Goal: Task Accomplishment & Management: Complete application form

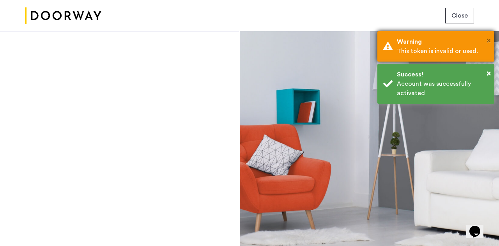
click at [487, 42] on span "×" at bounding box center [488, 41] width 4 height 8
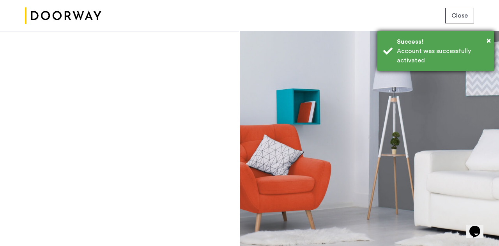
click at [427, 56] on div "Account was successfully activated" at bounding box center [443, 55] width 92 height 19
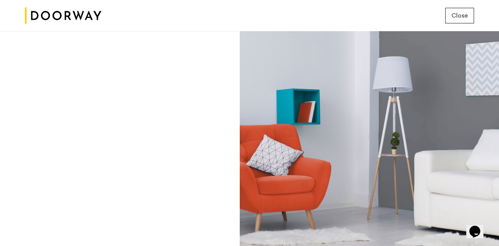
click at [453, 17] on span "Close" at bounding box center [459, 15] width 16 height 9
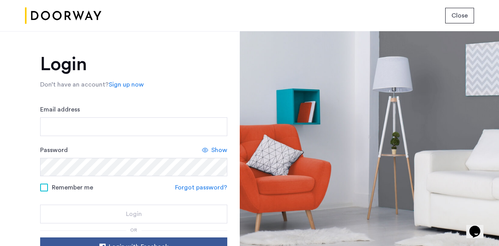
click at [451, 21] on button "Close" at bounding box center [459, 16] width 29 height 16
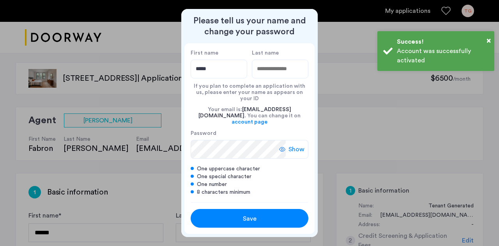
type input "*****"
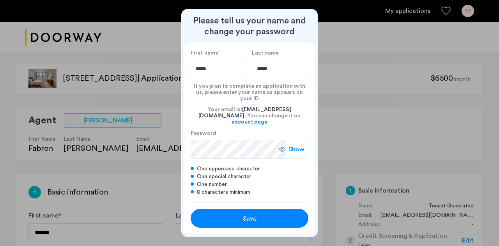
type input "*****"
click at [262, 217] on button "Save" at bounding box center [250, 218] width 118 height 19
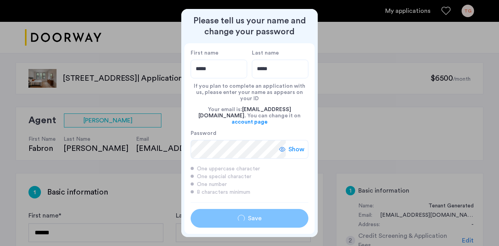
type input "*****"
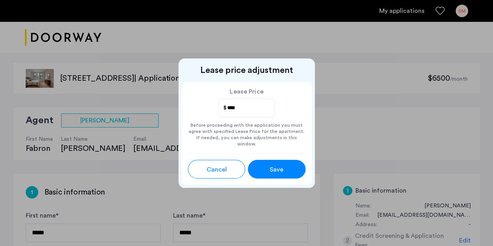
click at [275, 165] on span "Save" at bounding box center [277, 169] width 14 height 9
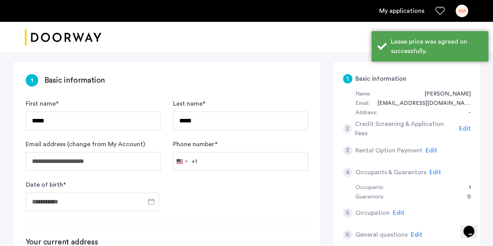
scroll to position [115, 0]
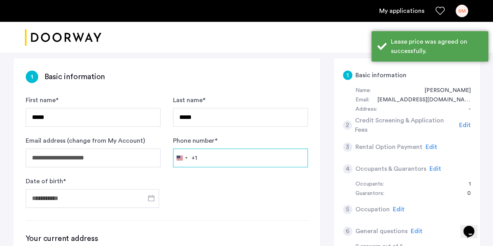
click at [206, 159] on input "Phone number *" at bounding box center [240, 158] width 135 height 19
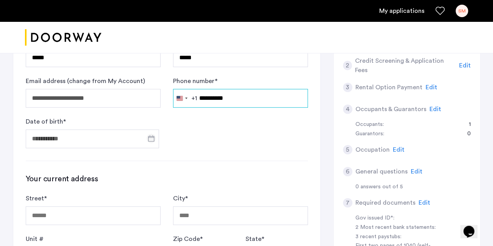
scroll to position [175, 0]
type input "**********"
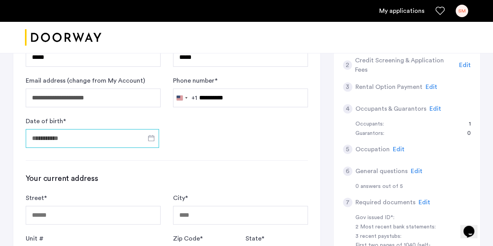
click at [124, 138] on input "Date of birth *" at bounding box center [92, 138] width 133 height 19
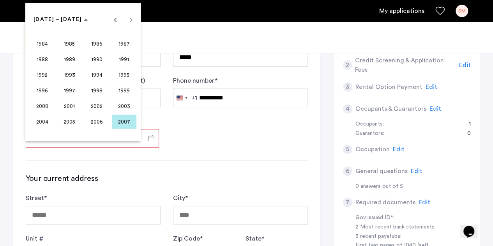
click at [189, 119] on div at bounding box center [246, 123] width 493 height 246
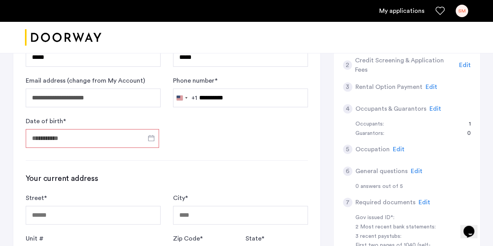
click at [88, 134] on input "Date of birth *" at bounding box center [92, 138] width 133 height 19
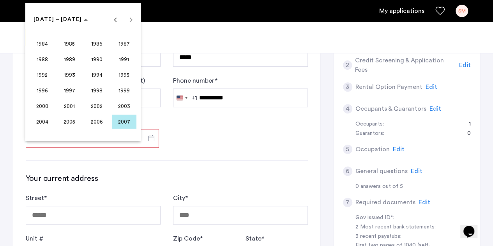
scroll to position [138, 0]
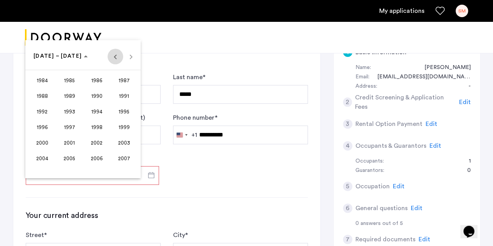
click at [114, 57] on span "Previous 24 years" at bounding box center [116, 57] width 16 height 16
click at [70, 156] on span "1981" at bounding box center [69, 159] width 25 height 14
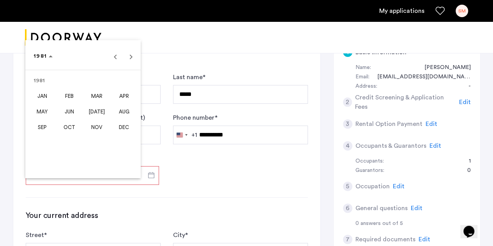
click at [88, 96] on span "MAR" at bounding box center [97, 96] width 25 height 14
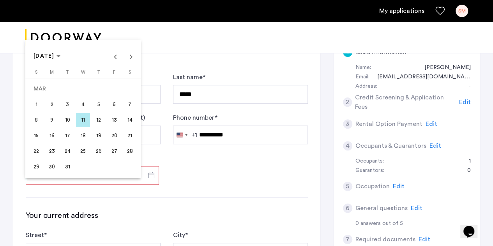
click at [111, 103] on span "6" at bounding box center [114, 104] width 14 height 14
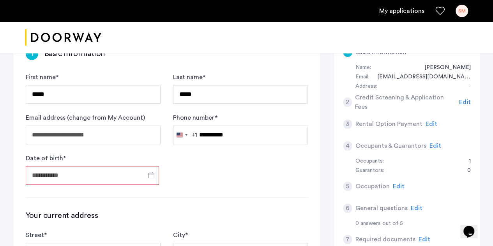
type input "**********"
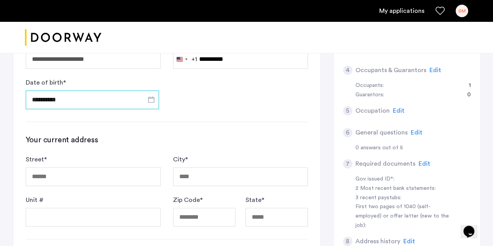
scroll to position [218, 0]
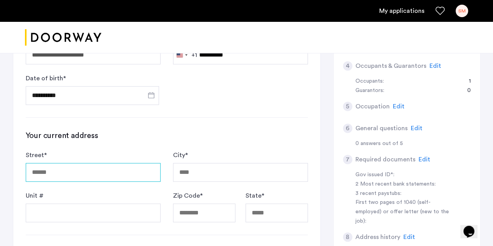
click at [104, 169] on input "Street *" at bounding box center [93, 172] width 135 height 19
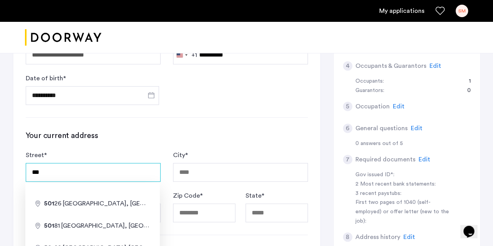
type input "**********"
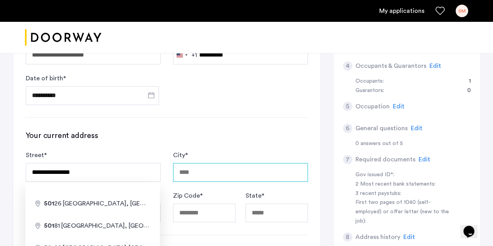
type input "******"
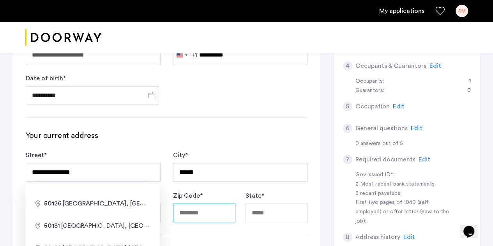
type input "*****"
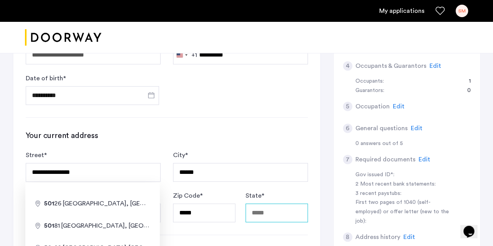
type input "******"
click at [134, 130] on h3 "Your current address" at bounding box center [167, 135] width 282 height 11
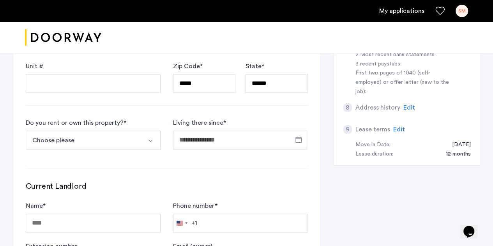
scroll to position [353, 0]
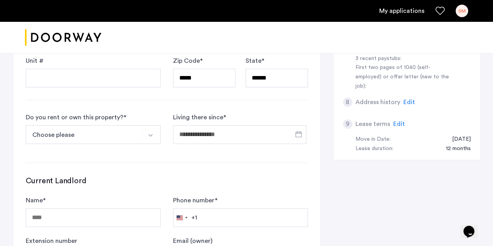
click at [130, 132] on button "Choose please" at bounding box center [84, 134] width 117 height 19
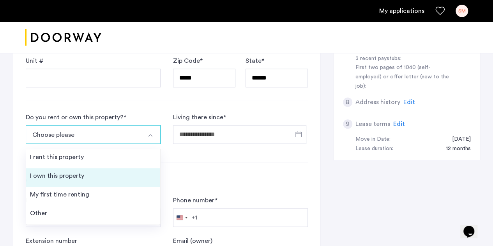
click at [100, 178] on li "I own this property" at bounding box center [93, 177] width 134 height 19
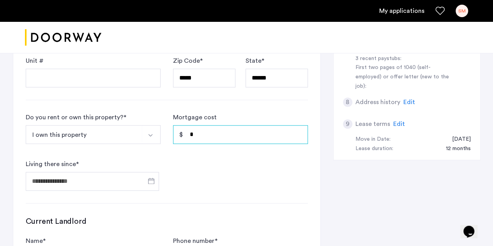
click at [200, 130] on input "*" at bounding box center [240, 134] width 135 height 19
type input "*****"
click at [147, 177] on span "Open calendar" at bounding box center [151, 181] width 19 height 19
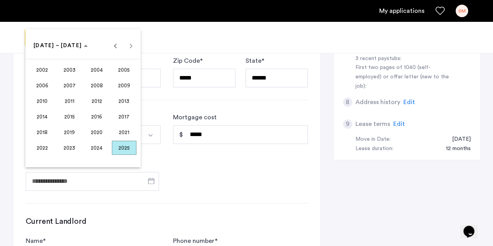
click at [117, 131] on span "2021" at bounding box center [124, 132] width 25 height 14
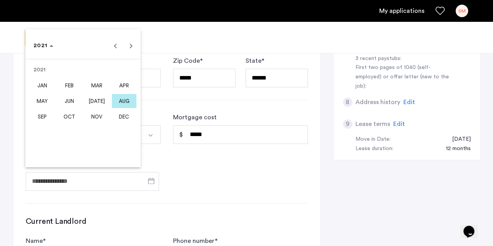
click at [123, 97] on span "AUG" at bounding box center [124, 101] width 25 height 14
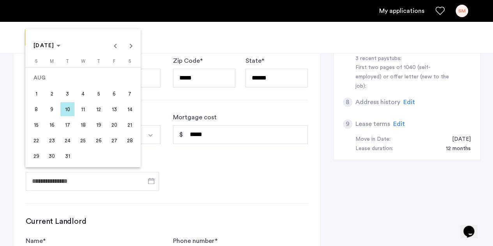
click at [37, 90] on span "1" at bounding box center [36, 94] width 14 height 14
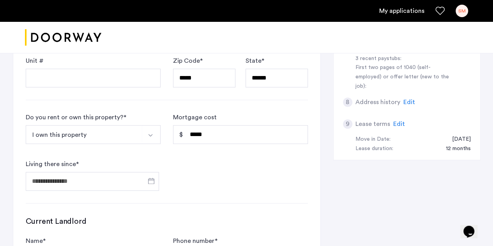
type input "**********"
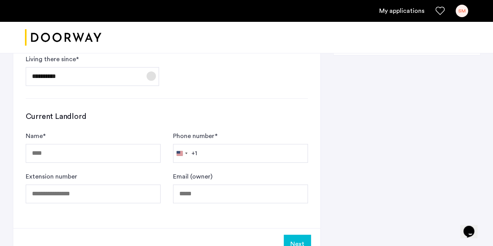
scroll to position [460, 0]
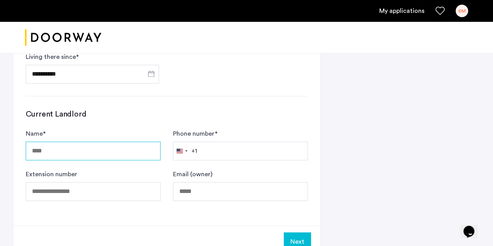
click at [120, 142] on input "Name *" at bounding box center [93, 151] width 135 height 19
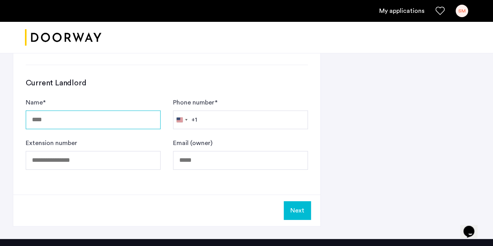
scroll to position [492, 0]
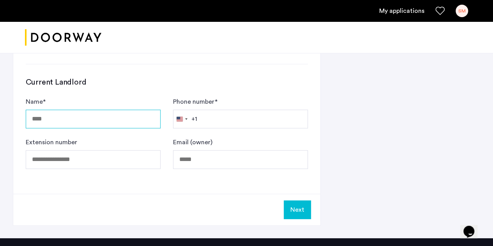
click at [106, 116] on input "Name *" at bounding box center [93, 119] width 135 height 19
click at [298, 211] on button "Next" at bounding box center [297, 209] width 27 height 19
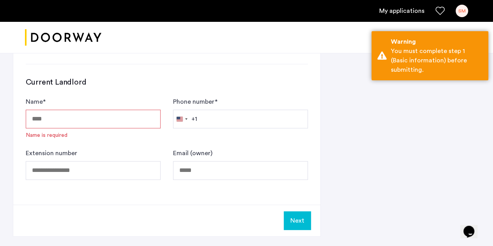
click at [245, 85] on div "Current Landlord Name * Name is required Phone number * [GEOGRAPHIC_DATA] +1 +1…" at bounding box center [167, 128] width 282 height 103
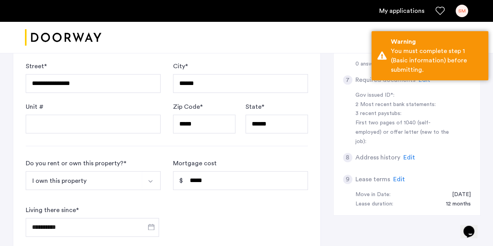
scroll to position [257, 0]
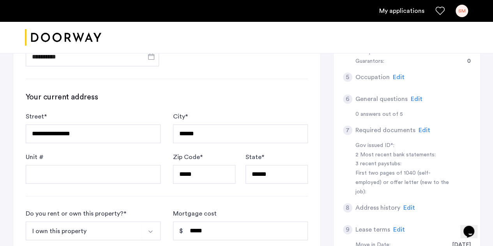
drag, startPoint x: 245, startPoint y: 85, endPoint x: 223, endPoint y: 82, distance: 22.1
click at [223, 82] on div "**********" at bounding box center [166, 179] width 307 height 524
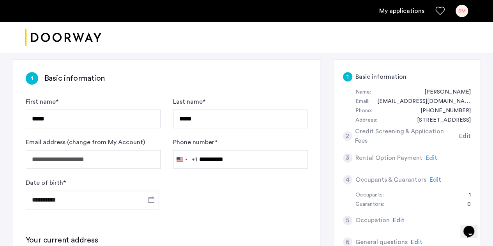
scroll to position [113, 0]
click at [461, 133] on span "Edit" at bounding box center [465, 136] width 12 height 6
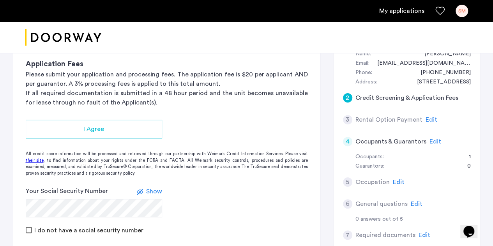
scroll to position [154, 0]
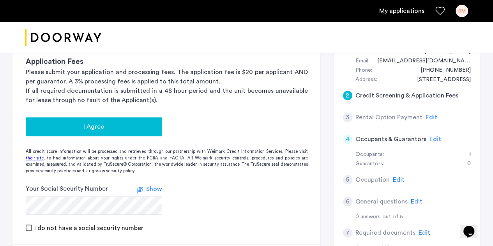
click at [127, 125] on div "I Agree" at bounding box center [94, 126] width 124 height 9
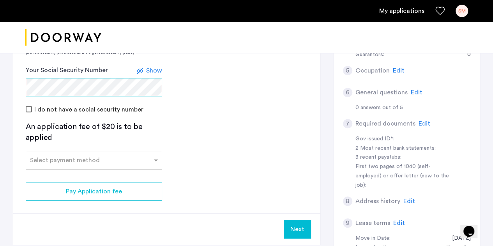
scroll to position [267, 0]
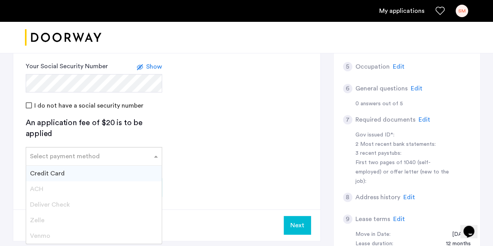
click at [71, 155] on input "text" at bounding box center [86, 154] width 112 height 5
click at [64, 171] on div "Credit Card" at bounding box center [94, 174] width 136 height 16
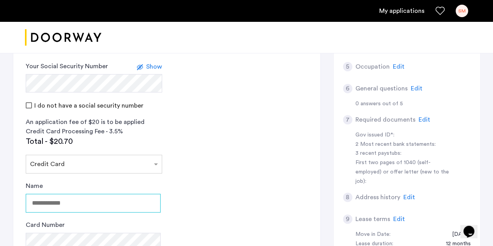
click at [55, 197] on input "Name" at bounding box center [93, 203] width 135 height 19
type input "**********"
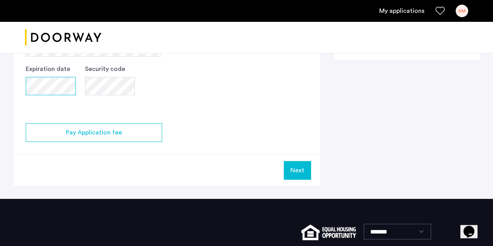
scroll to position [463, 0]
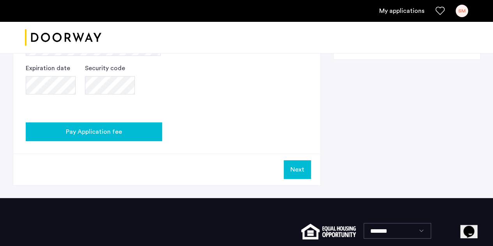
click at [81, 130] on span "Pay Application fee" at bounding box center [94, 131] width 56 height 9
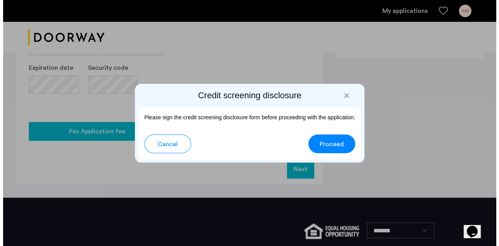
scroll to position [0, 0]
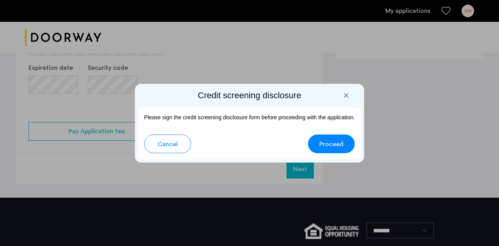
click at [335, 146] on span "Proceed" at bounding box center [331, 144] width 24 height 9
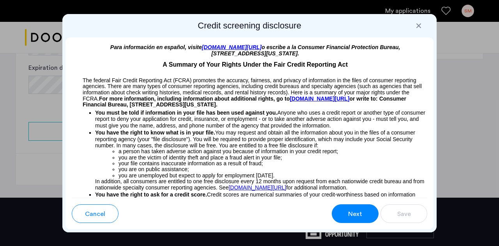
click at [356, 214] on span "Next" at bounding box center [355, 213] width 14 height 9
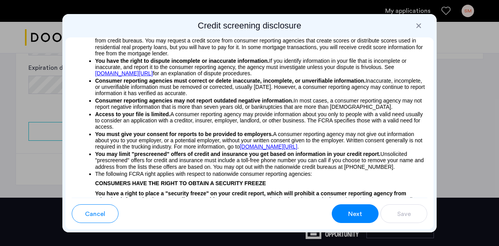
click at [356, 214] on span "Next" at bounding box center [355, 213] width 14 height 9
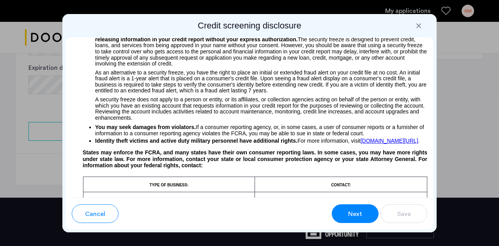
click at [356, 214] on span "Next" at bounding box center [355, 213] width 14 height 9
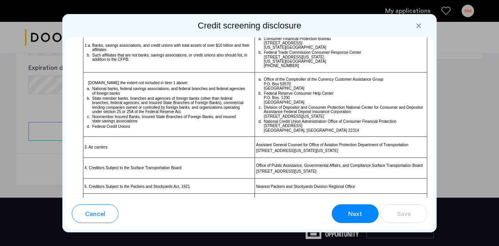
click at [356, 214] on span "Next" at bounding box center [355, 213] width 14 height 9
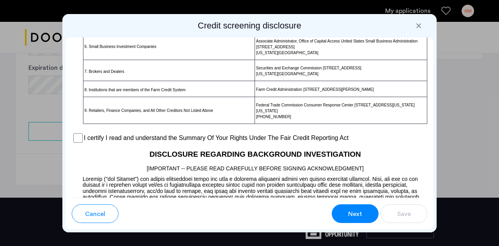
click at [356, 214] on span "Next" at bounding box center [355, 213] width 14 height 9
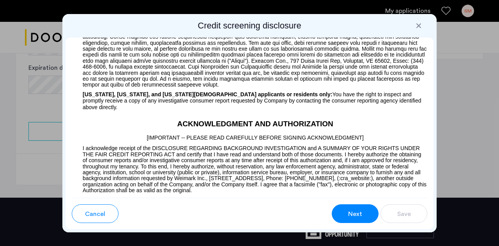
click at [356, 214] on span "Next" at bounding box center [355, 213] width 14 height 9
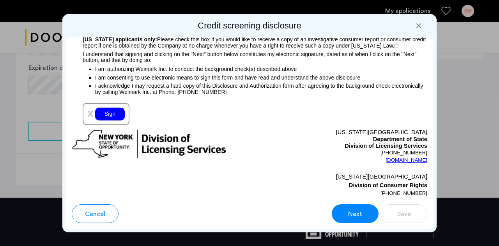
click at [356, 214] on span "Next" at bounding box center [355, 213] width 14 height 9
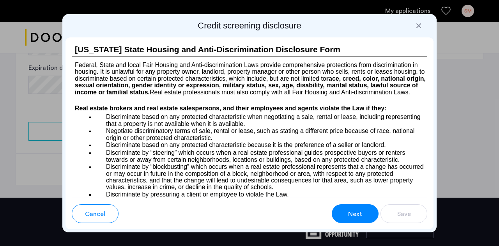
click at [356, 214] on span "Next" at bounding box center [355, 213] width 14 height 9
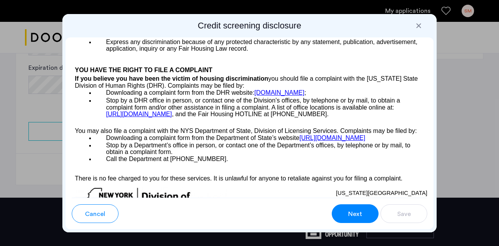
click at [356, 214] on span "Next" at bounding box center [355, 213] width 14 height 9
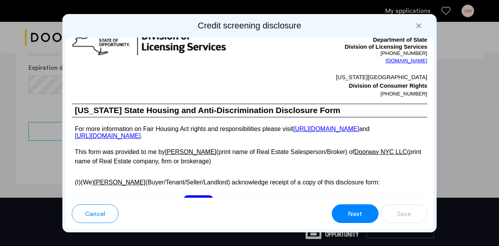
click at [356, 214] on span "Next" at bounding box center [355, 213] width 14 height 9
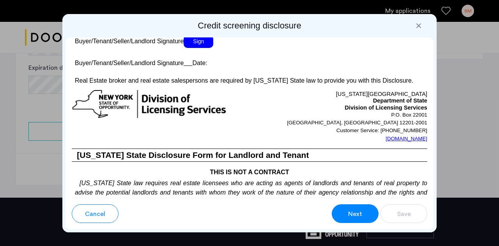
click at [356, 214] on span "Next" at bounding box center [355, 213] width 14 height 9
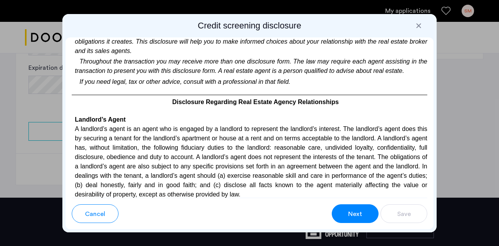
click at [356, 214] on span "Next" at bounding box center [355, 213] width 14 height 9
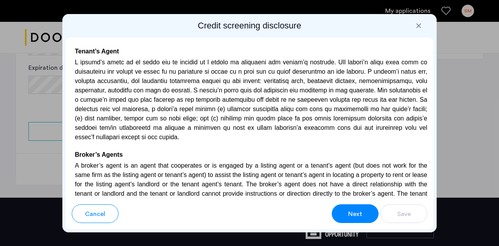
click at [356, 214] on span "Next" at bounding box center [355, 213] width 14 height 9
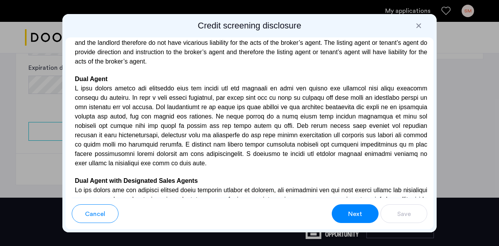
click at [356, 214] on span "Next" at bounding box center [355, 213] width 14 height 9
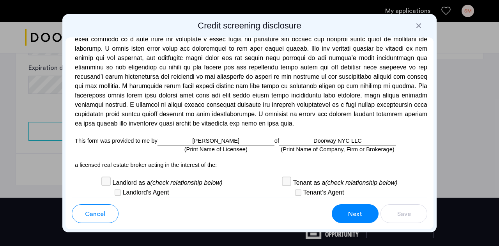
click at [356, 214] on span "Next" at bounding box center [355, 213] width 14 height 9
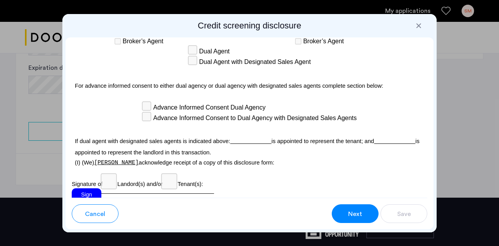
click at [356, 214] on span "Next" at bounding box center [355, 213] width 14 height 9
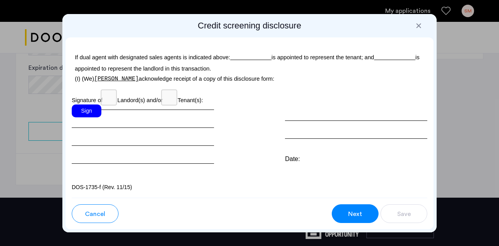
click at [356, 214] on span "Next" at bounding box center [355, 213] width 14 height 9
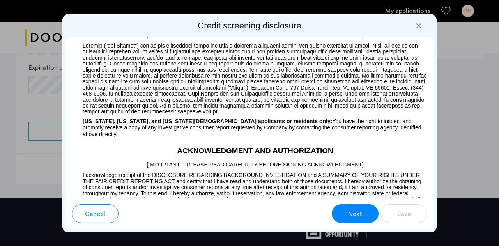
scroll to position [672, 0]
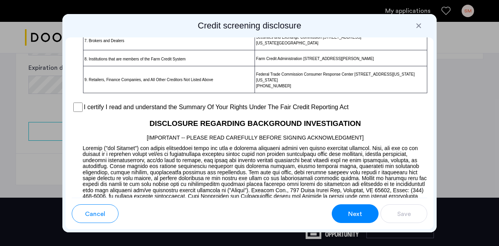
click at [356, 214] on span "Next" at bounding box center [355, 213] width 14 height 9
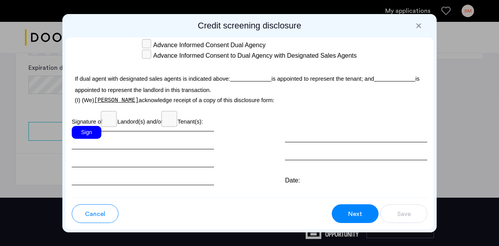
scroll to position [2463, 0]
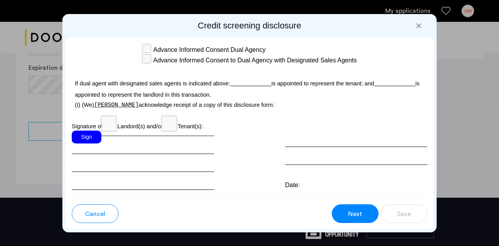
click at [93, 143] on div "Sign" at bounding box center [87, 137] width 30 height 13
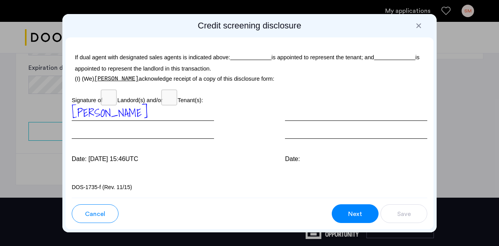
scroll to position [2500, 0]
click at [349, 205] on button "Next" at bounding box center [355, 213] width 47 height 19
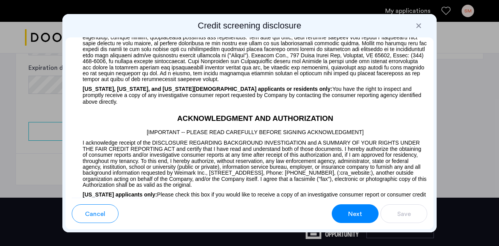
scroll to position [672, 0]
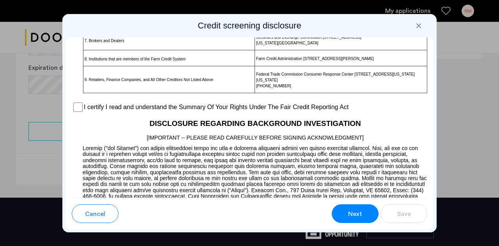
click at [351, 219] on button "Next" at bounding box center [355, 213] width 47 height 19
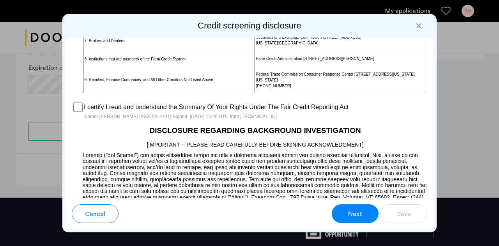
click at [356, 220] on button "Next" at bounding box center [355, 213] width 47 height 19
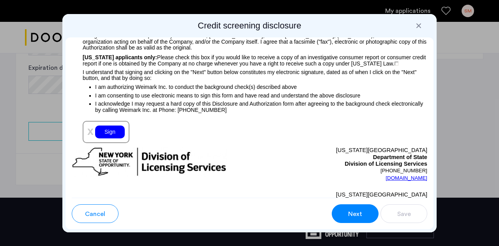
scroll to position [969, 0]
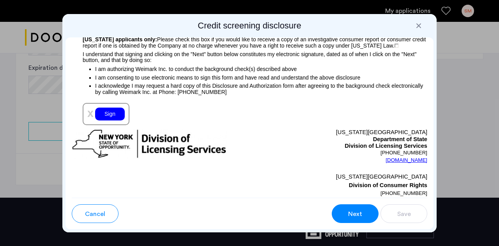
click at [103, 117] on div "Sign" at bounding box center [110, 114] width 30 height 13
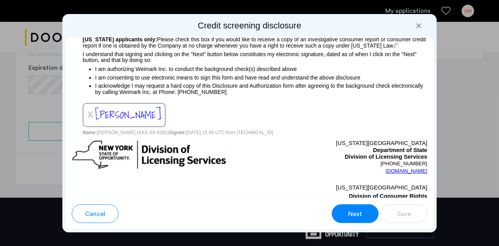
click at [362, 224] on div "Cancel Next Save" at bounding box center [249, 214] width 368 height 32
click at [358, 213] on span "Next" at bounding box center [355, 213] width 14 height 9
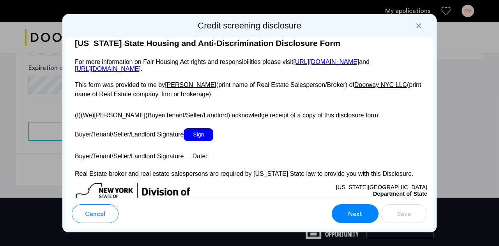
scroll to position [1562, 0]
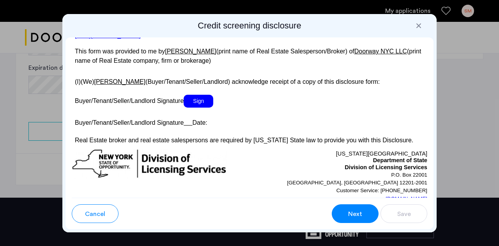
click at [210, 108] on span "Sign" at bounding box center [199, 101] width 30 height 13
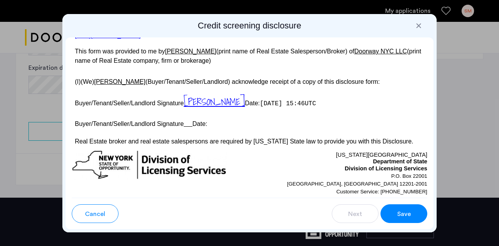
click at [408, 205] on button "Save" at bounding box center [403, 213] width 47 height 19
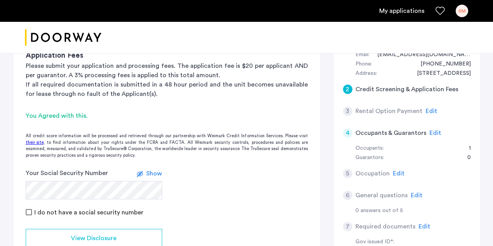
scroll to position [162, 0]
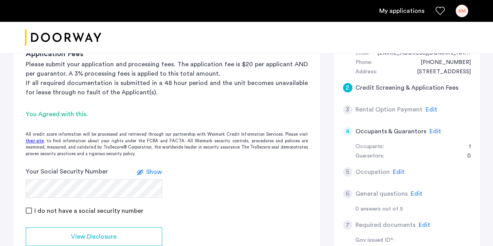
click at [430, 131] on span "Edit" at bounding box center [436, 131] width 12 height 6
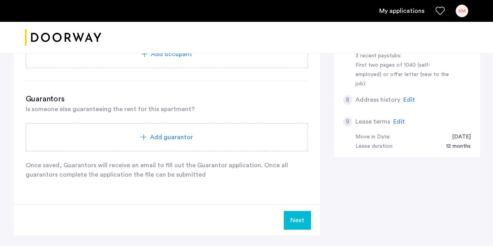
scroll to position [367, 0]
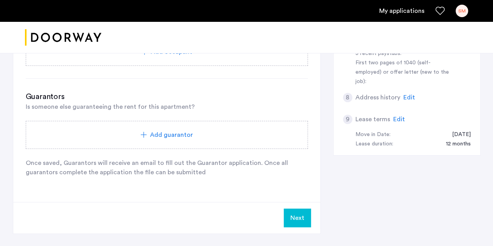
click at [296, 213] on button "Next" at bounding box center [297, 218] width 27 height 19
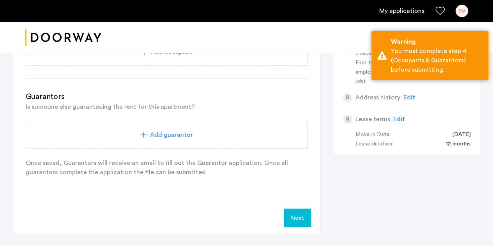
click at [296, 216] on button "Next" at bounding box center [297, 218] width 27 height 19
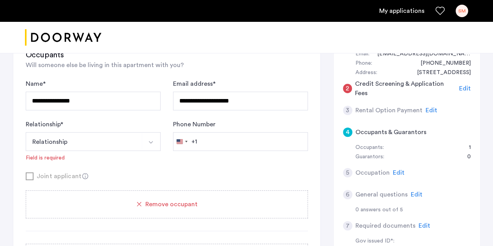
scroll to position [196, 0]
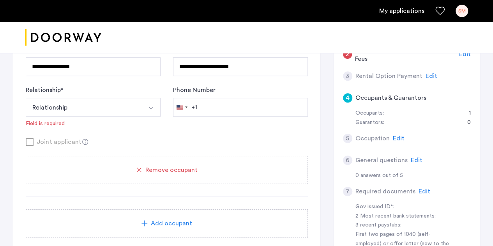
click at [396, 136] on span "Edit" at bounding box center [399, 138] width 12 height 6
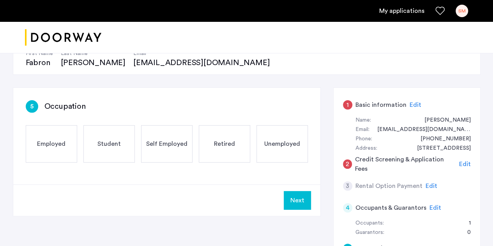
scroll to position [86, 0]
click at [53, 147] on span "Employed" at bounding box center [51, 143] width 28 height 9
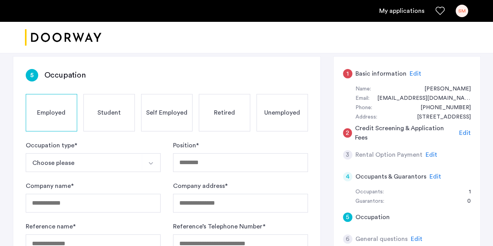
scroll to position [119, 0]
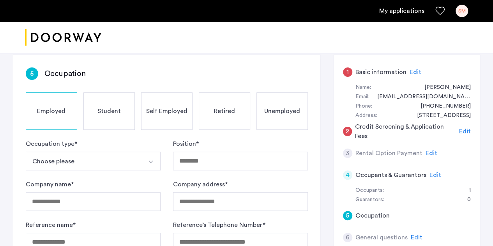
click at [81, 162] on button "Choose please" at bounding box center [84, 161] width 117 height 19
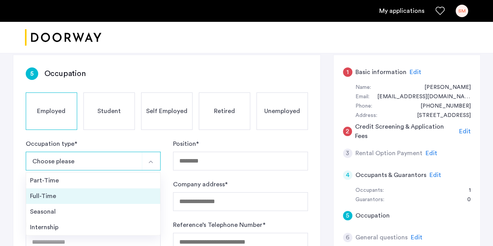
click at [82, 196] on div "Full-Time" at bounding box center [93, 195] width 126 height 9
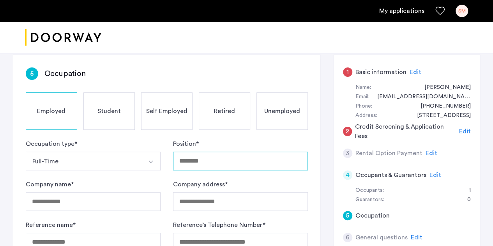
click at [196, 155] on input "Position *" at bounding box center [240, 161] width 135 height 19
type input "*"
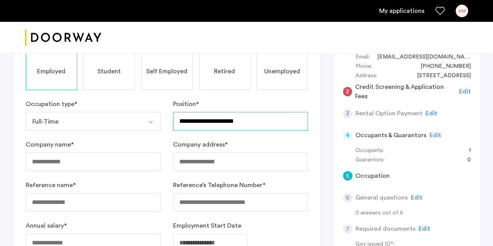
scroll to position [160, 0]
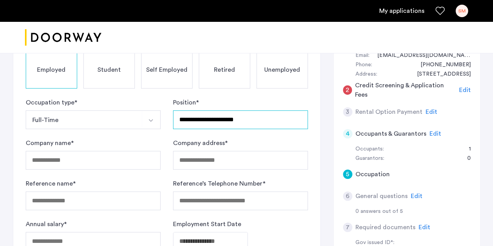
type input "**********"
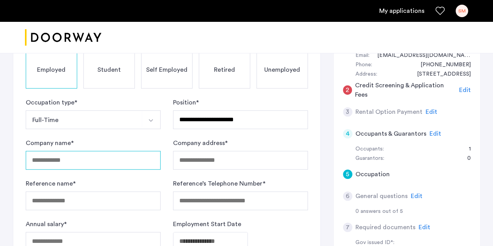
click at [141, 155] on input "Company name *" at bounding box center [93, 160] width 135 height 19
type input "**********"
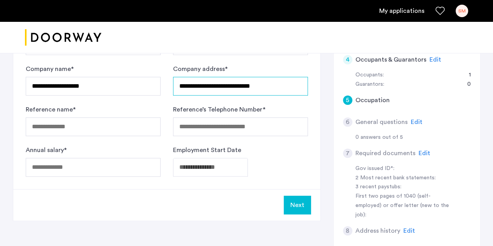
scroll to position [234, 0]
type input "**********"
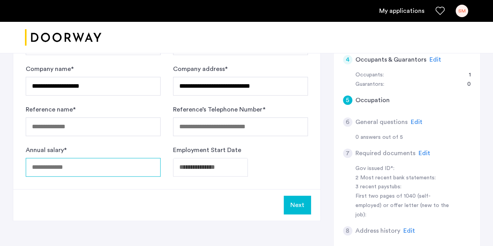
click at [108, 163] on input "Annual salary *" at bounding box center [93, 167] width 135 height 19
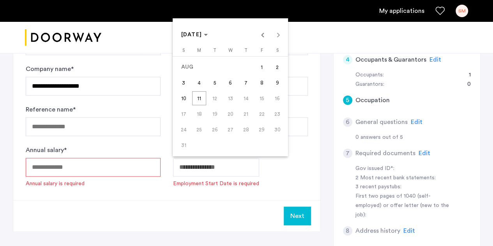
click at [211, 39] on span "Choose month and year" at bounding box center [194, 34] width 33 height 19
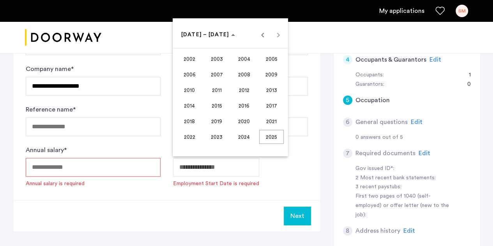
click at [244, 139] on span "2024" at bounding box center [244, 137] width 25 height 14
click at [222, 109] on span "OCT" at bounding box center [217, 106] width 25 height 14
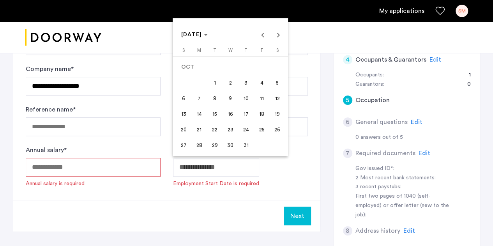
click at [213, 87] on span "1" at bounding box center [215, 83] width 14 height 14
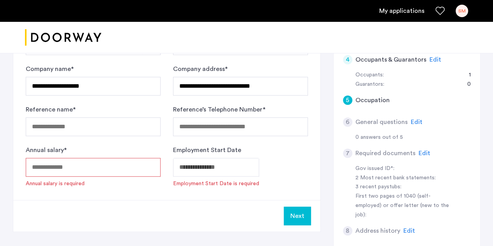
type input "**********"
click at [111, 172] on input "Annual salary *" at bounding box center [93, 167] width 135 height 19
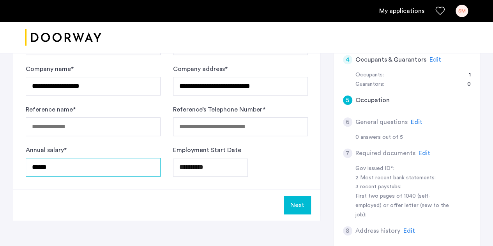
type input "******"
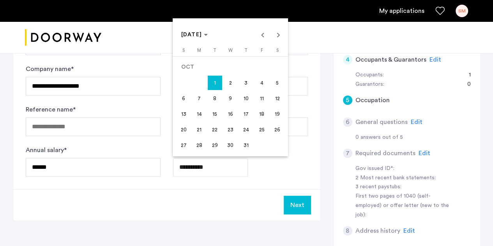
click at [155, 149] on div at bounding box center [246, 123] width 493 height 246
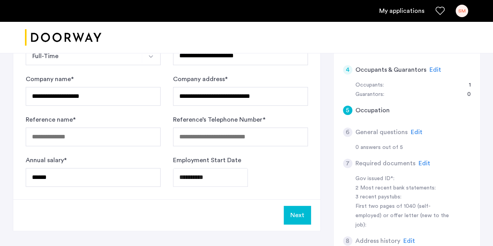
scroll to position [222, 0]
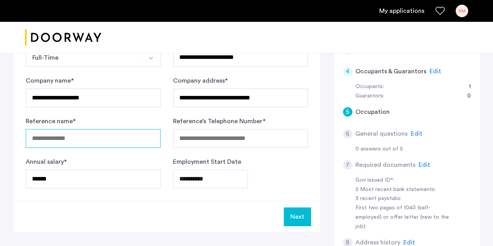
click at [152, 138] on input "Reference name *" at bounding box center [93, 138] width 135 height 19
type input "**********"
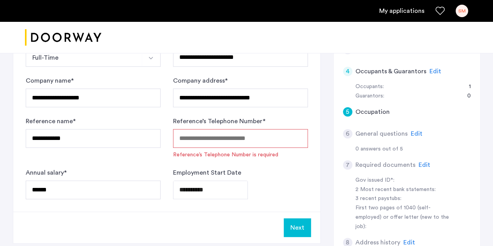
paste input "**********"
click at [290, 228] on button "Next" at bounding box center [297, 227] width 27 height 19
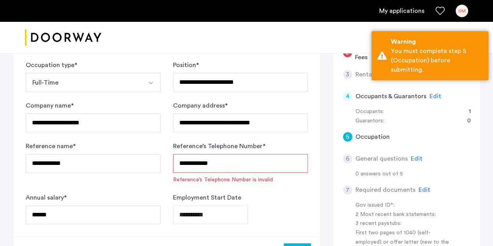
scroll to position [196, 0]
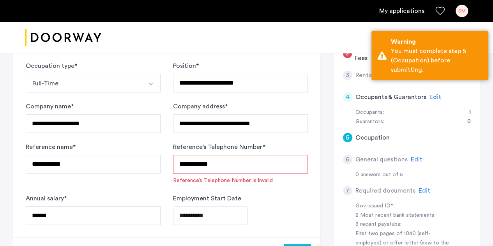
click at [177, 163] on input "**********" at bounding box center [240, 164] width 135 height 19
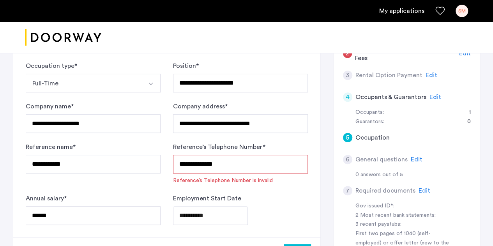
click at [198, 162] on input "**********" at bounding box center [240, 164] width 135 height 19
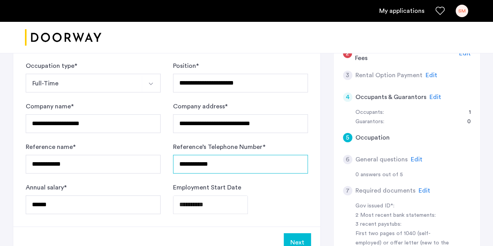
type input "**********"
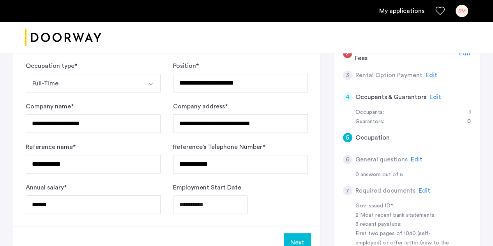
click at [300, 235] on button "Next" at bounding box center [297, 242] width 27 height 19
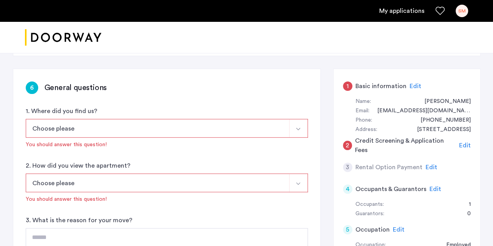
scroll to position [105, 0]
click at [198, 119] on button "Choose please" at bounding box center [158, 128] width 264 height 19
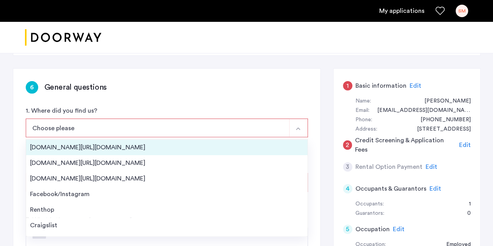
click at [182, 141] on li "[DOMAIN_NAME][URL][DOMAIN_NAME]" at bounding box center [166, 148] width 281 height 16
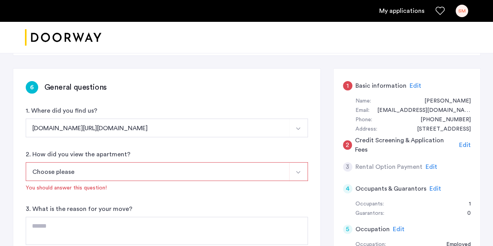
click at [164, 173] on button "Choose please" at bounding box center [158, 171] width 264 height 19
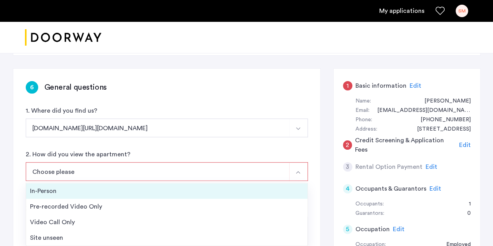
click at [155, 186] on div "In-Person" at bounding box center [167, 190] width 274 height 9
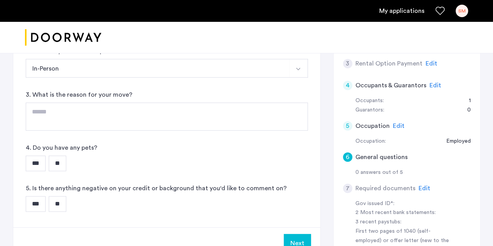
scroll to position [209, 0]
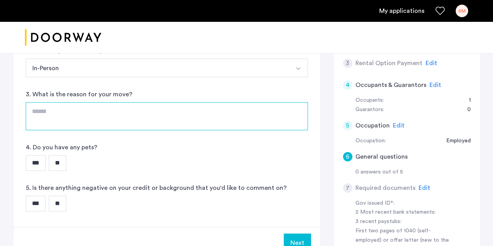
click at [104, 120] on textarea at bounding box center [167, 116] width 282 height 28
type textarea "**********"
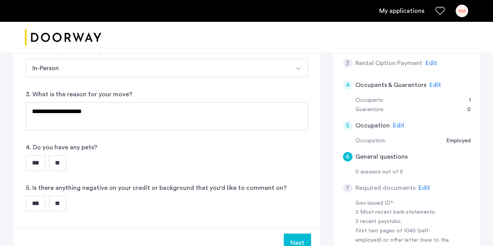
click at [62, 165] on input "**" at bounding box center [58, 163] width 18 height 16
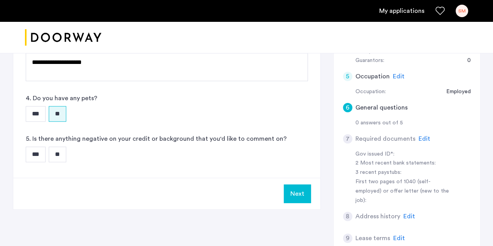
scroll to position [262, 0]
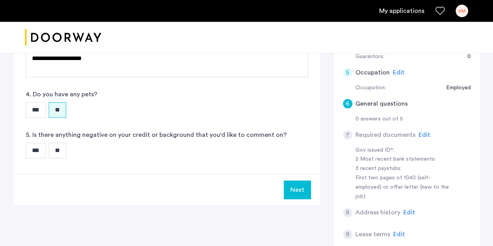
click at [60, 152] on input "**" at bounding box center [58, 151] width 18 height 16
click at [64, 150] on input "**" at bounding box center [58, 151] width 18 height 16
click at [42, 150] on input "***" at bounding box center [36, 151] width 20 height 16
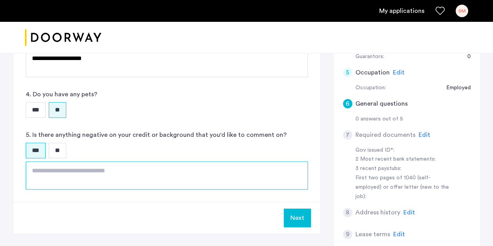
click at [86, 171] on textarea at bounding box center [167, 175] width 282 height 28
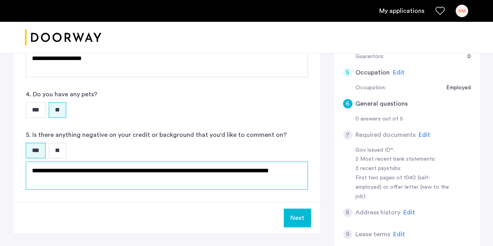
type textarea "**********"
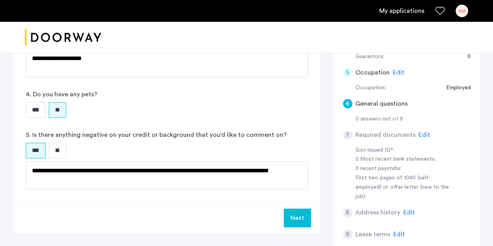
click at [66, 156] on input "**" at bounding box center [58, 151] width 18 height 16
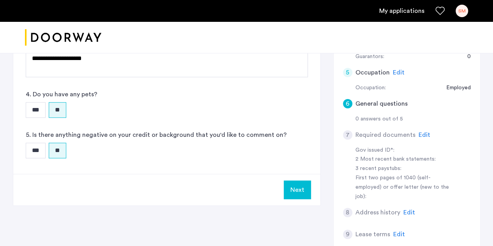
click at [293, 190] on button "Next" at bounding box center [297, 189] width 27 height 19
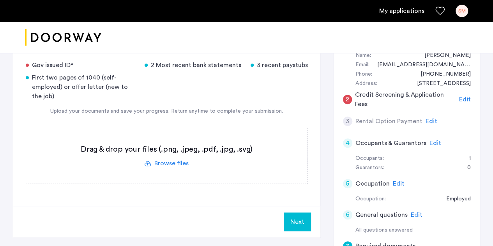
scroll to position [168, 0]
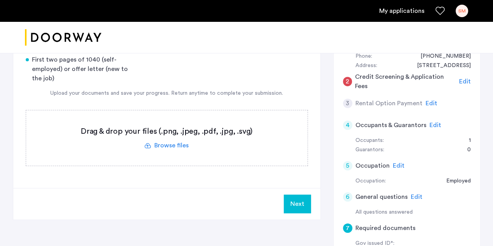
click at [168, 142] on label at bounding box center [166, 137] width 281 height 55
click at [0, 0] on input "file" at bounding box center [0, 0] width 0 height 0
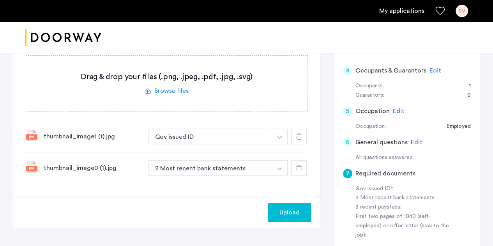
scroll to position [231, 0]
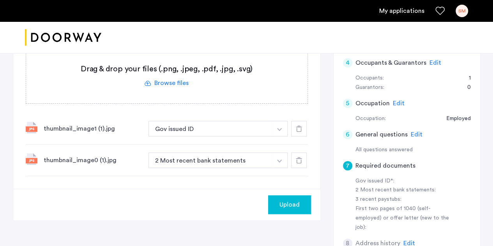
click at [281, 131] on img "button" at bounding box center [279, 129] width 5 height 3
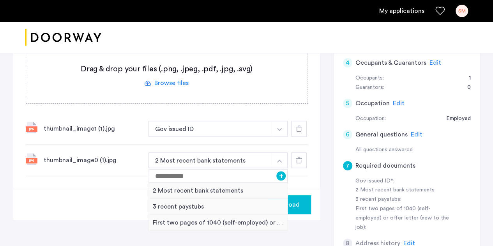
click at [111, 162] on div "thumbnail_image0 (1).jpg" at bounding box center [93, 160] width 99 height 9
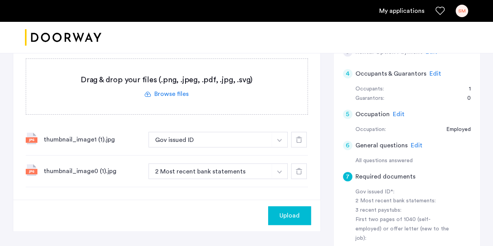
scroll to position [221, 0]
click at [299, 173] on div at bounding box center [299, 171] width 16 height 16
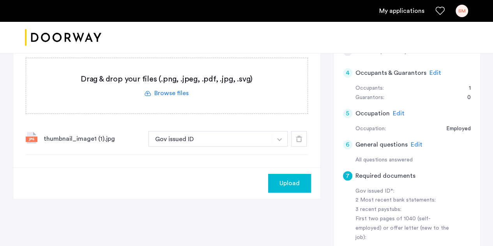
click at [302, 141] on icon at bounding box center [299, 139] width 6 height 6
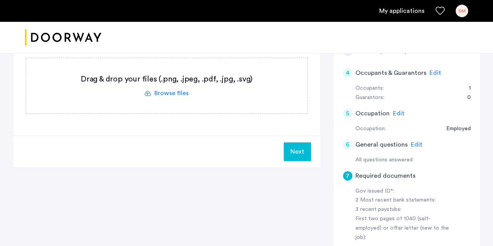
click at [172, 94] on label at bounding box center [166, 85] width 281 height 55
click at [0, 0] on input "file" at bounding box center [0, 0] width 0 height 0
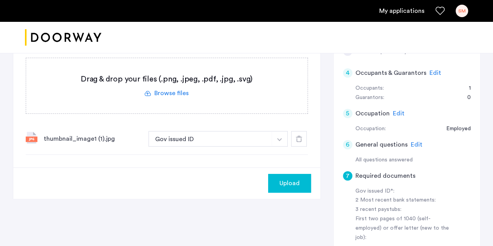
click at [286, 179] on span "Upload" at bounding box center [289, 183] width 20 height 9
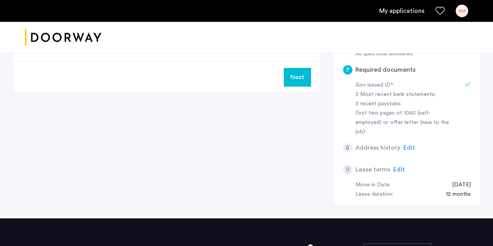
scroll to position [327, 0]
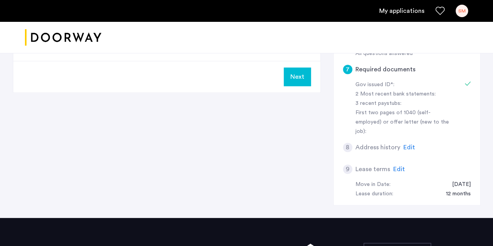
click at [409, 144] on span "Edit" at bounding box center [409, 147] width 12 height 6
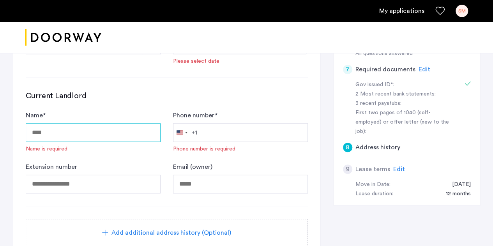
click at [81, 133] on input "Name *" at bounding box center [93, 132] width 135 height 19
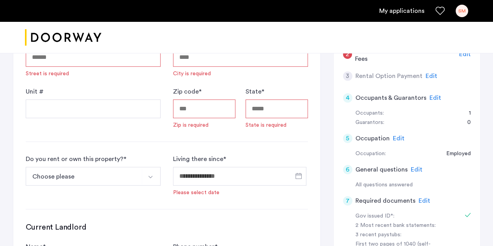
scroll to position [94, 0]
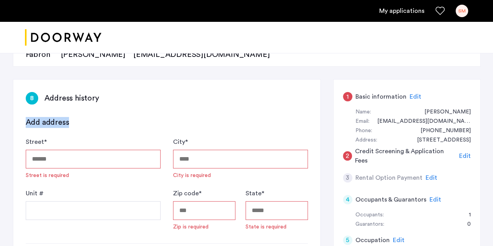
click at [56, 156] on input "Street *" at bounding box center [93, 159] width 135 height 19
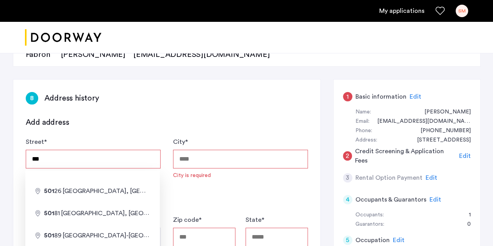
type input "**********"
type input "******"
type input "*****"
type input "******"
type input "**********"
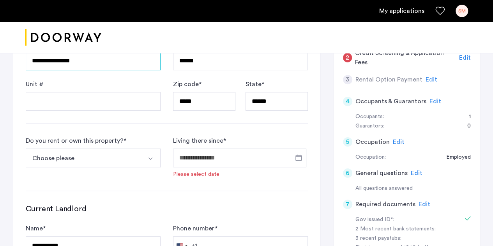
scroll to position [193, 0]
click at [140, 164] on button "Choose please" at bounding box center [84, 157] width 117 height 19
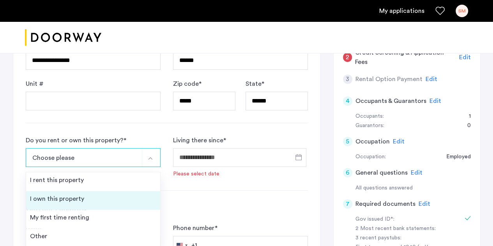
click at [104, 196] on li "I own this property" at bounding box center [93, 200] width 134 height 19
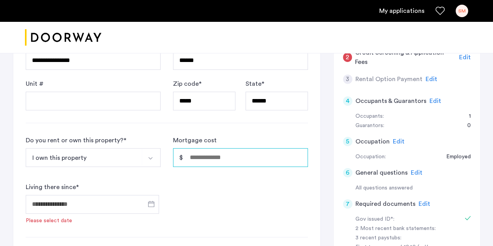
click at [199, 158] on input "Mortgage cost" at bounding box center [240, 157] width 135 height 19
type input "*****"
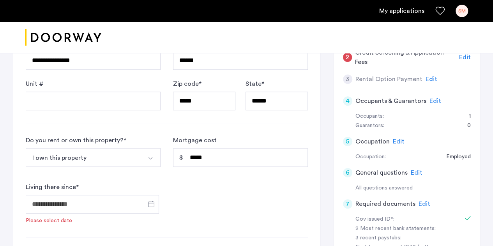
click at [86, 212] on div at bounding box center [92, 204] width 133 height 24
click at [152, 204] on span "Open calendar" at bounding box center [151, 204] width 19 height 19
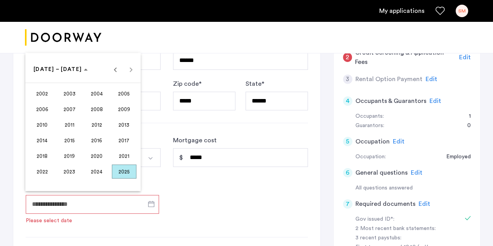
click at [119, 157] on span "2021" at bounding box center [124, 156] width 25 height 14
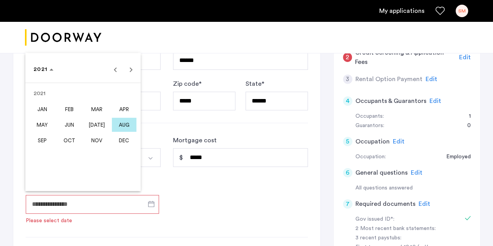
click at [123, 122] on span "AUG" at bounding box center [124, 125] width 25 height 14
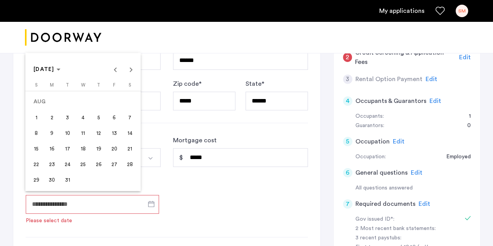
click at [33, 120] on span "1" at bounding box center [36, 117] width 14 height 14
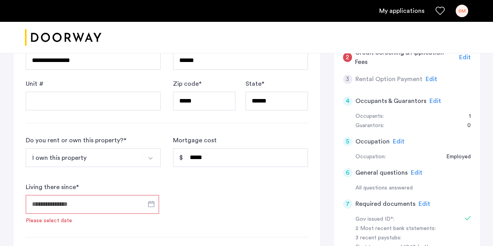
type input "**********"
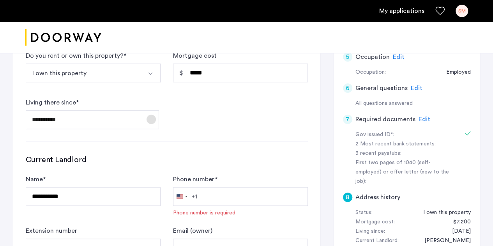
scroll to position [336, 0]
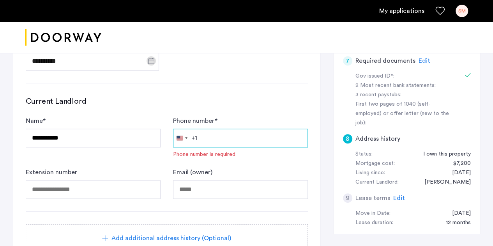
click at [219, 137] on input "Phone number *" at bounding box center [240, 138] width 135 height 19
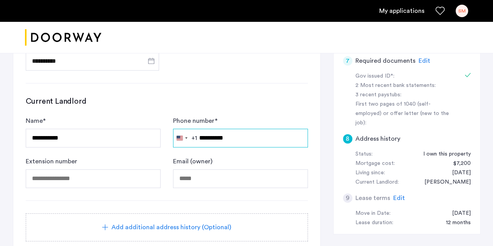
type input "**********"
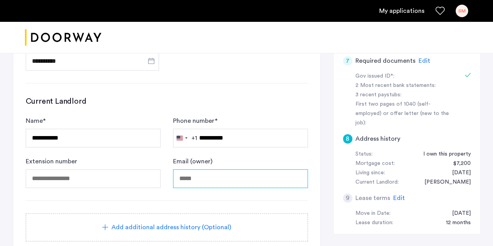
click at [246, 179] on input "Email (owner)" at bounding box center [240, 178] width 135 height 19
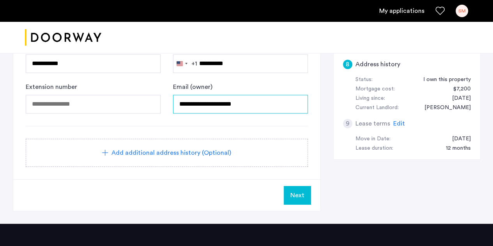
scroll to position [410, 0]
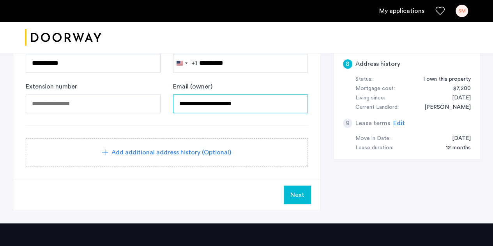
type input "**********"
click at [191, 150] on span "Add additional address history (Optional)" at bounding box center [171, 152] width 120 height 9
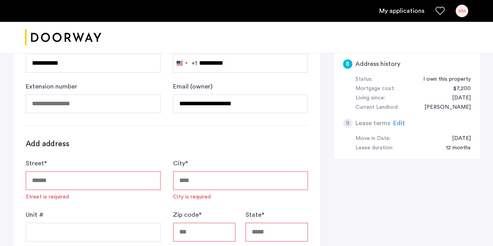
click at [103, 172] on input "Street *" at bounding box center [93, 180] width 135 height 19
type input "**********"
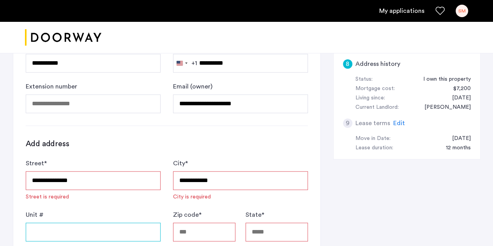
type input "******"
type input "*****"
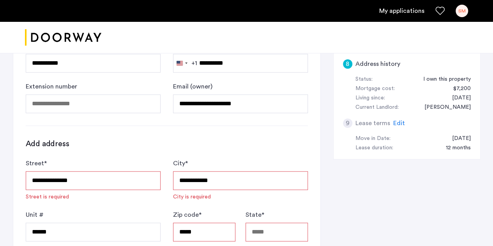
type input "**"
type input "**********"
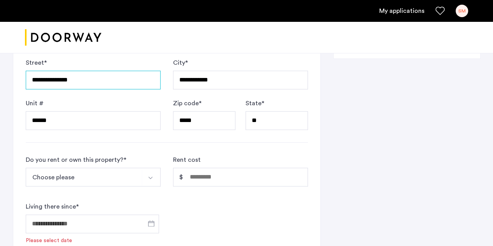
scroll to position [524, 0]
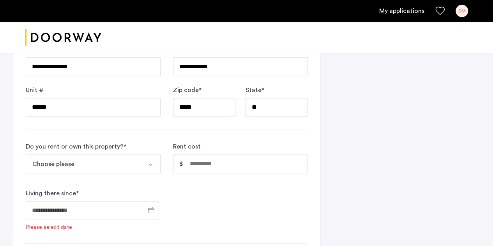
click at [134, 159] on button "Choose please" at bounding box center [84, 163] width 117 height 19
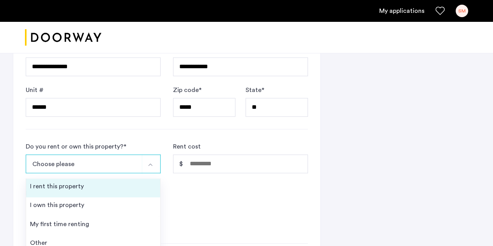
click at [103, 186] on li "I rent this property" at bounding box center [93, 188] width 134 height 19
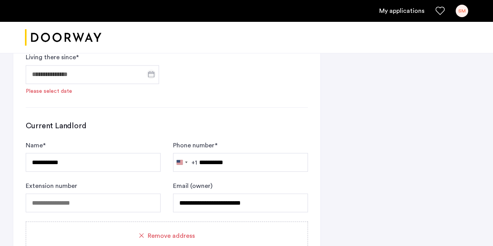
scroll to position [658, 0]
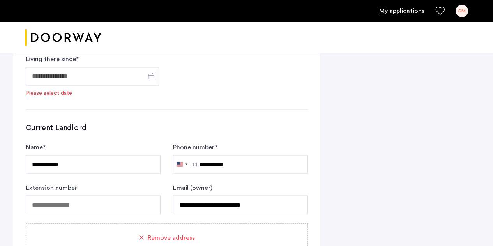
click at [153, 233] on span "Remove address" at bounding box center [171, 237] width 47 height 9
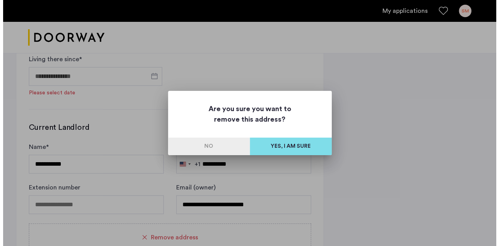
scroll to position [0, 0]
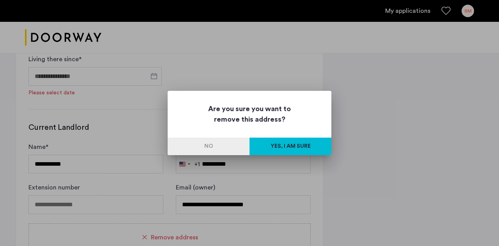
click at [275, 146] on button "Yes, I am sure" at bounding box center [290, 147] width 82 height 18
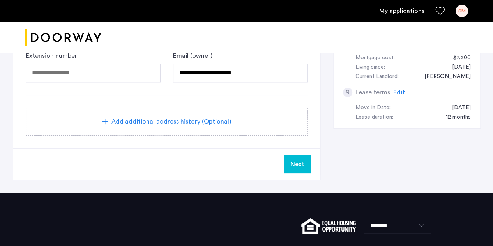
scroll to position [393, 0]
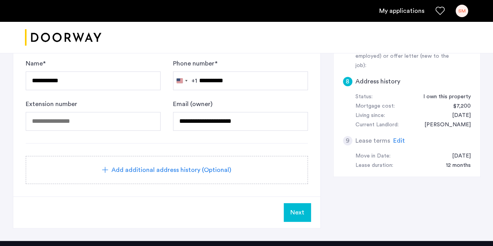
click at [301, 203] on button "Next" at bounding box center [297, 212] width 27 height 19
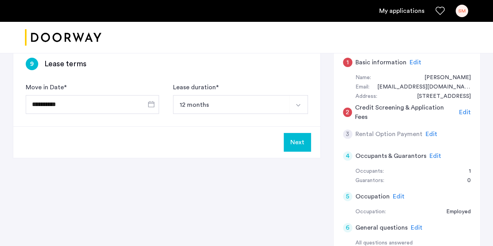
scroll to position [129, 0]
click at [299, 146] on button "Next" at bounding box center [297, 142] width 27 height 19
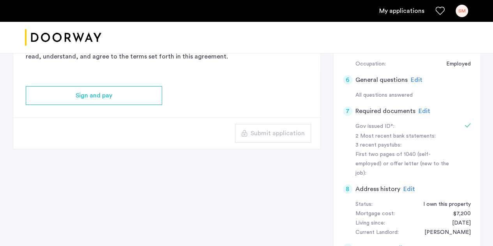
scroll to position [280, 0]
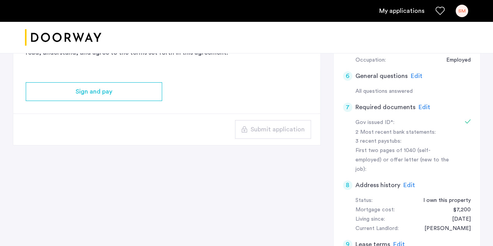
click at [419, 106] on span "Edit" at bounding box center [425, 107] width 12 height 6
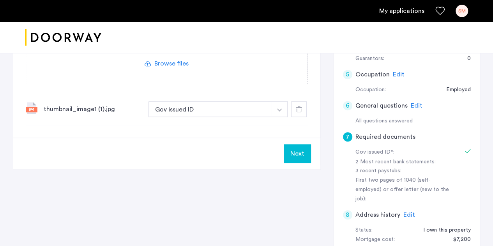
scroll to position [249, 0]
click at [299, 156] on button "Next" at bounding box center [297, 154] width 27 height 19
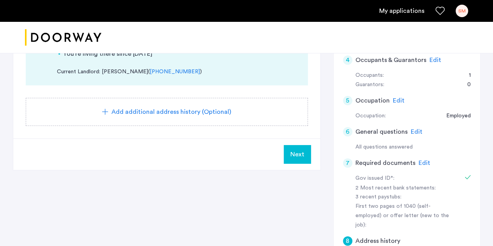
scroll to position [225, 0]
click at [419, 163] on span "Edit" at bounding box center [425, 162] width 12 height 6
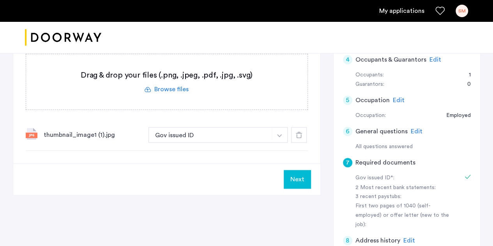
click at [174, 88] on label at bounding box center [166, 81] width 281 height 55
click at [0, 0] on input "file" at bounding box center [0, 0] width 0 height 0
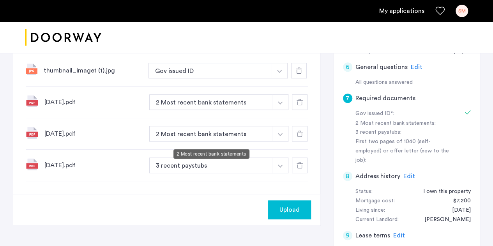
scroll to position [289, 0]
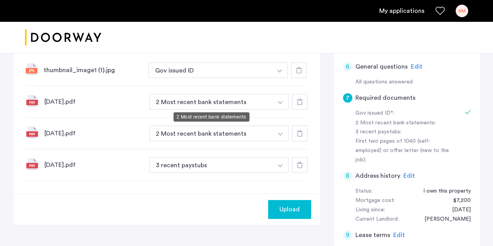
click at [238, 96] on button "2 Most recent bank statements" at bounding box center [211, 102] width 124 height 16
click at [236, 99] on button "2 Most recent bank statements" at bounding box center [211, 102] width 124 height 16
click at [278, 73] on img "button" at bounding box center [279, 70] width 5 height 3
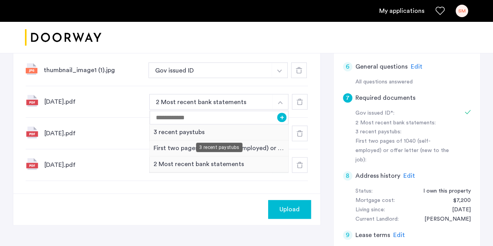
click at [229, 137] on div "3 recent paystubs" at bounding box center [219, 132] width 139 height 16
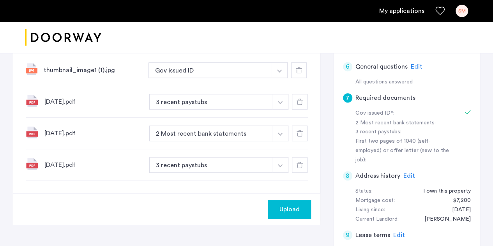
click at [282, 73] on img "button" at bounding box center [279, 70] width 5 height 3
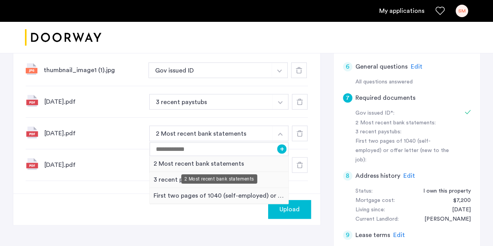
click at [211, 179] on div "2 Most recent bank statements" at bounding box center [219, 178] width 76 height 9
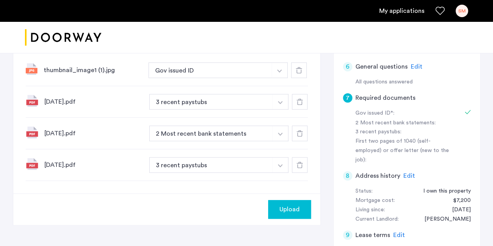
click at [278, 78] on button "button" at bounding box center [280, 70] width 16 height 16
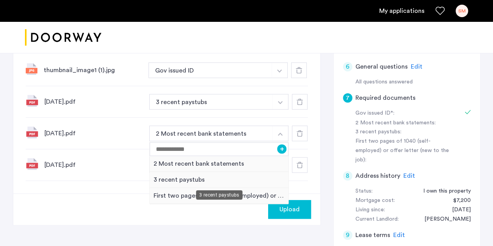
click at [166, 180] on div "3 recent paystubs" at bounding box center [219, 180] width 139 height 16
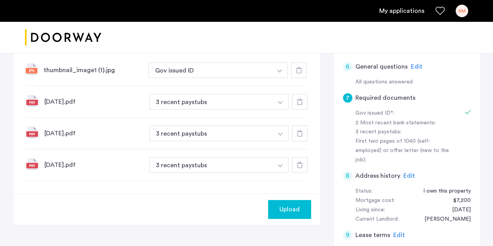
click at [279, 209] on span "Upload" at bounding box center [289, 209] width 20 height 9
click at [300, 207] on button "Next" at bounding box center [297, 209] width 27 height 19
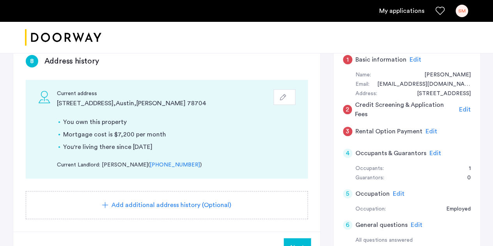
scroll to position [134, 0]
